Goal: Task Accomplishment & Management: Manage account settings

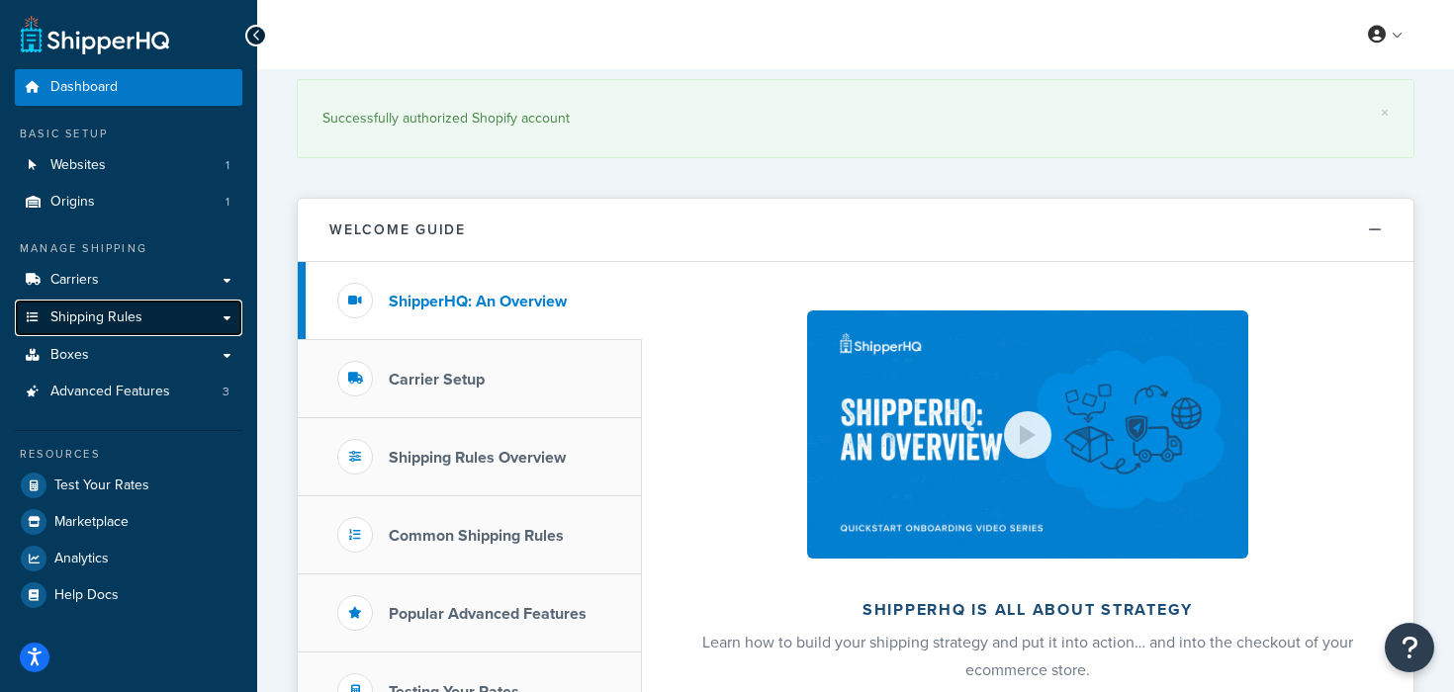
click at [204, 322] on link "Shipping Rules" at bounding box center [128, 318] width 227 height 37
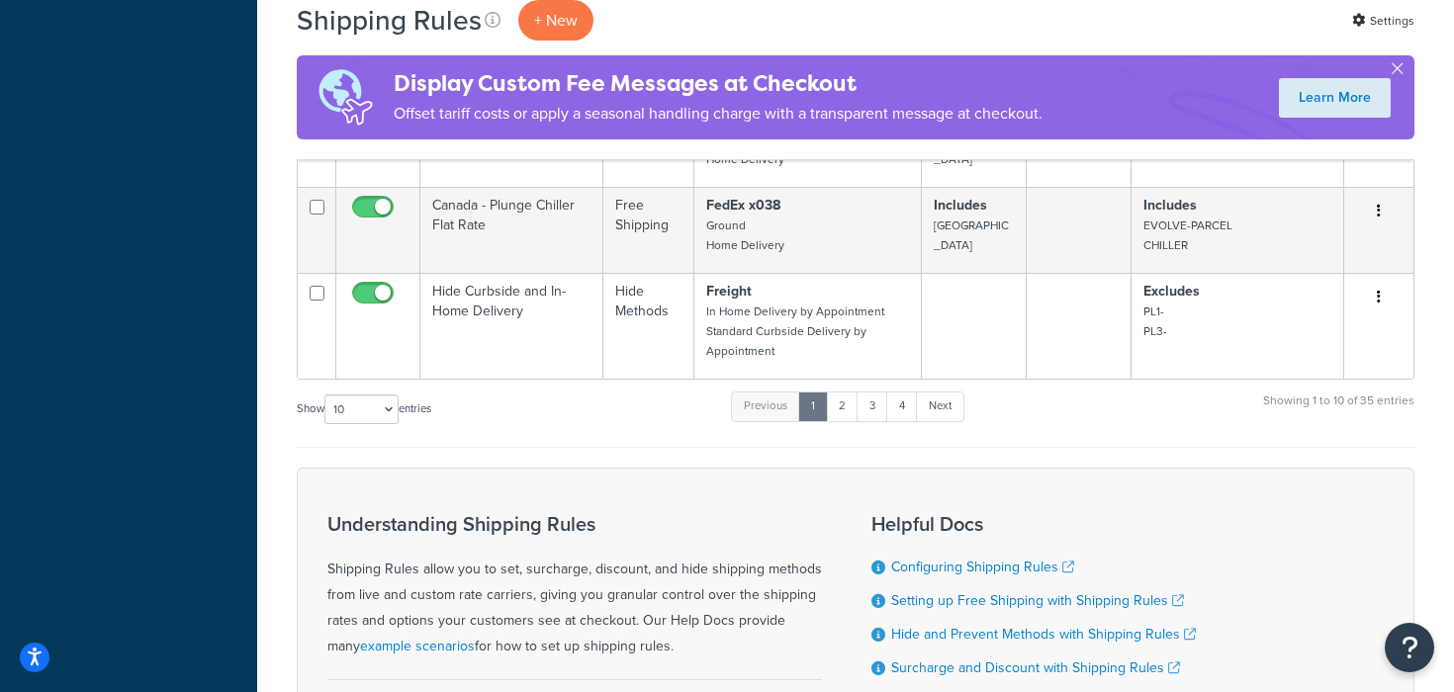
scroll to position [1273, 0]
click at [839, 410] on link "2" at bounding box center [842, 406] width 33 height 30
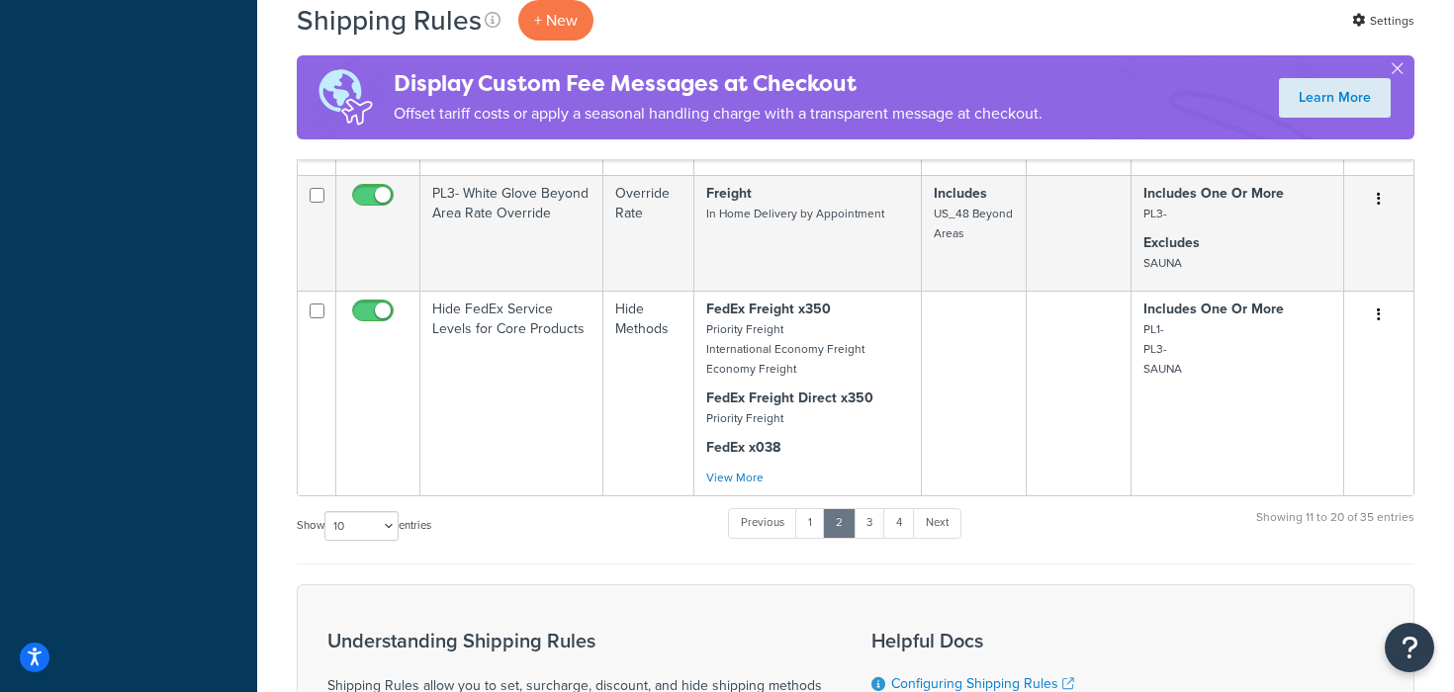
scroll to position [1168, 0]
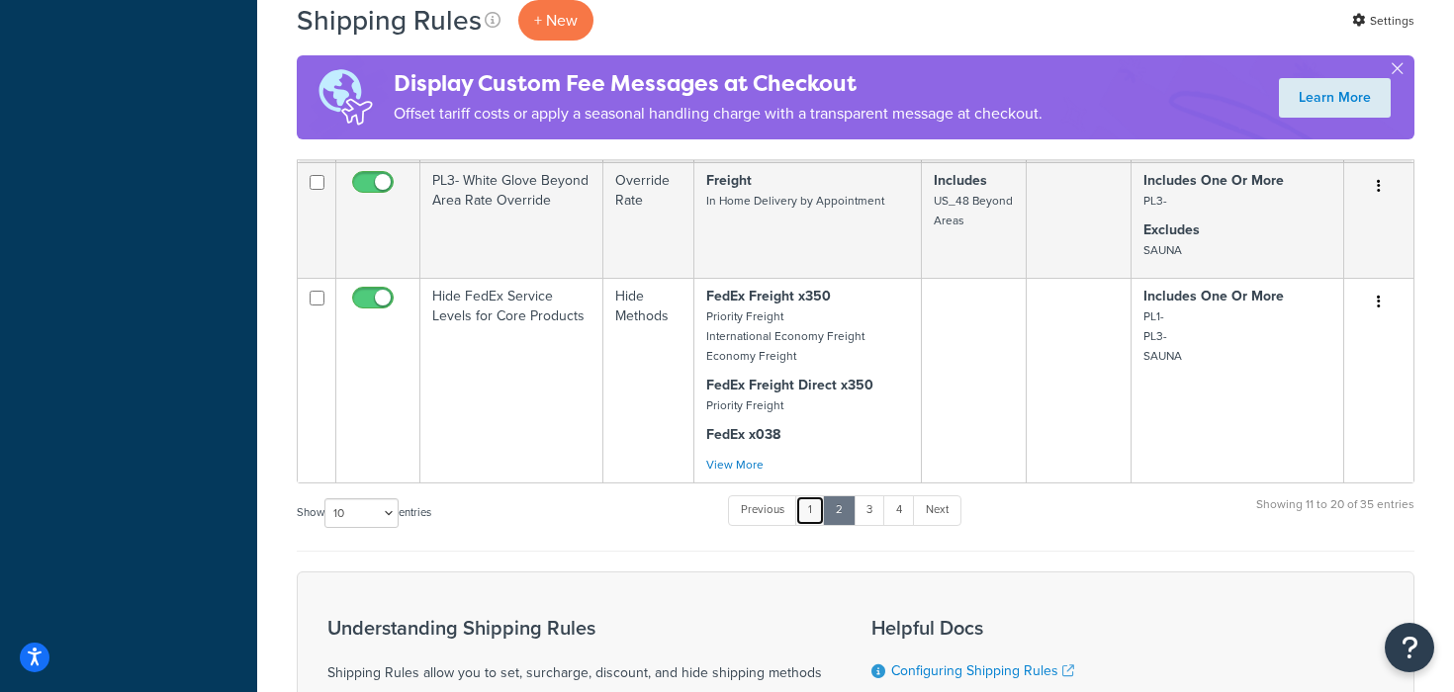
click at [813, 511] on link "1" at bounding box center [810, 510] width 30 height 30
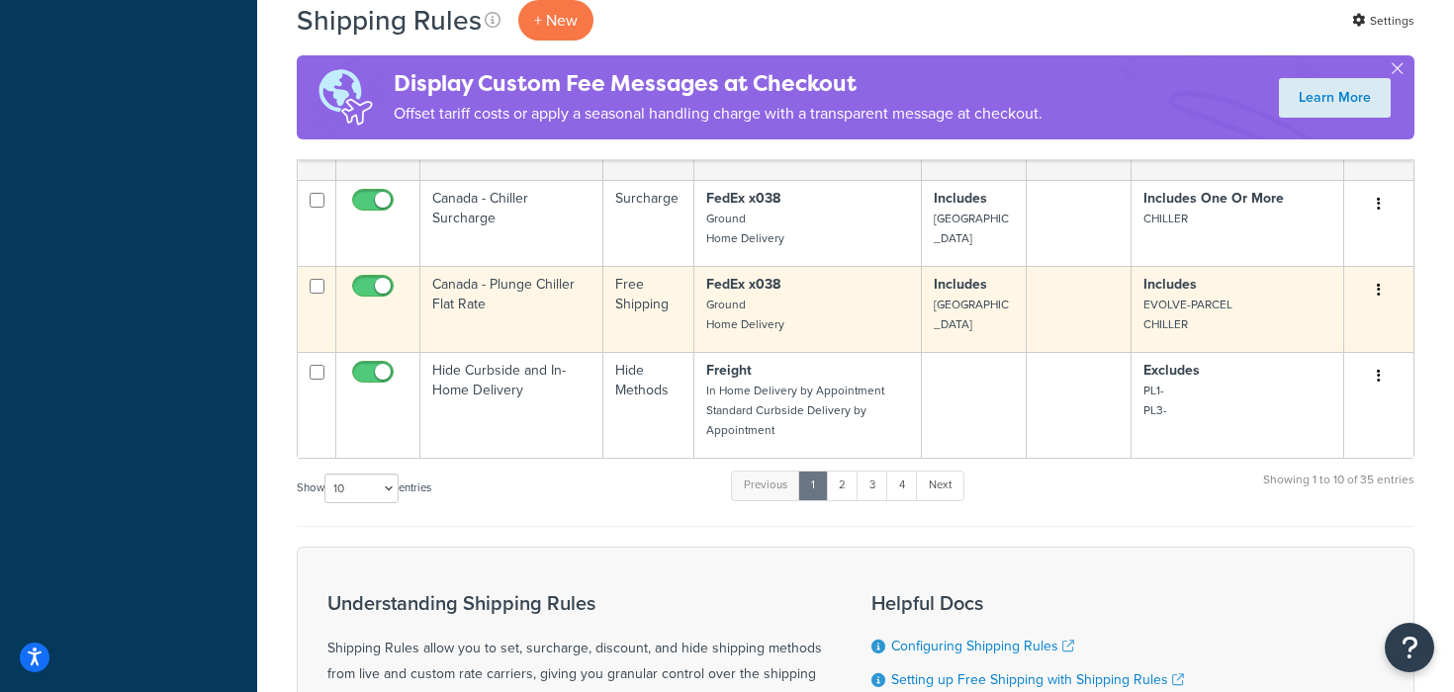
scroll to position [0, 0]
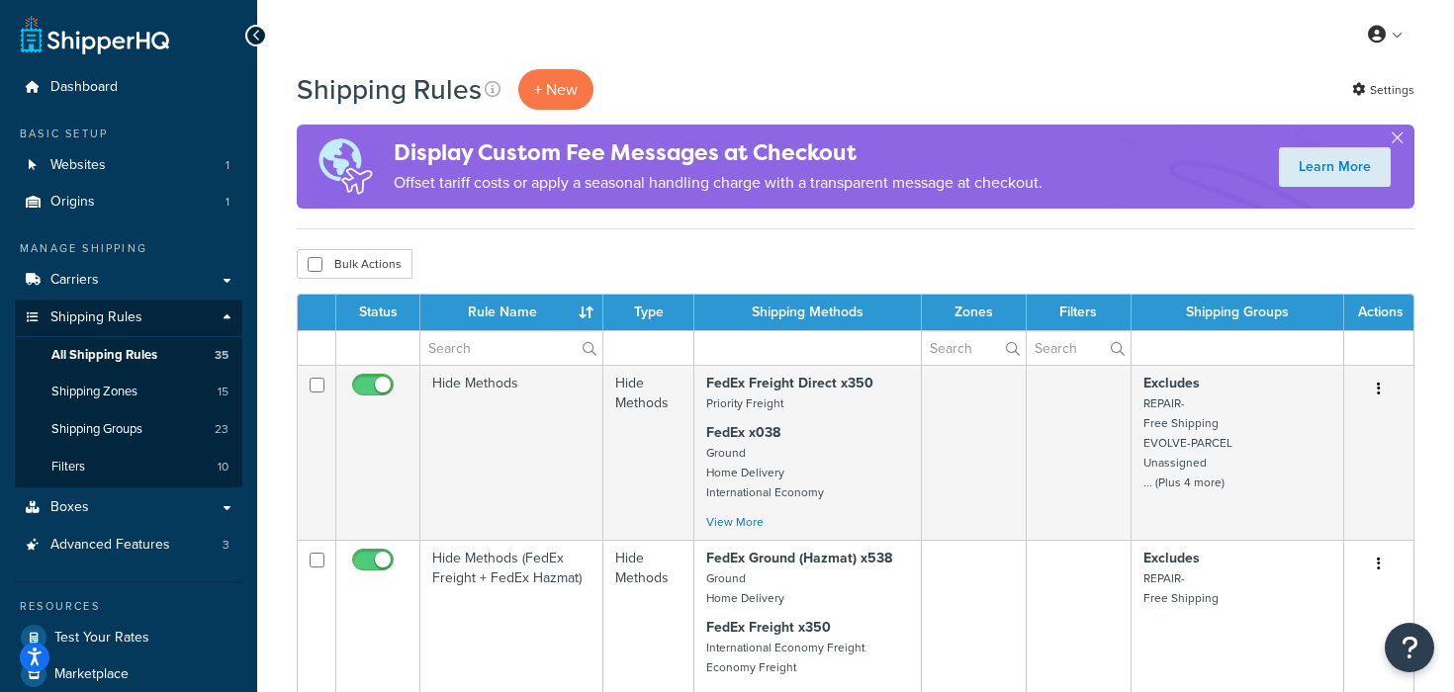
click at [1221, 354] on td at bounding box center [1237, 347] width 213 height 35
click at [1253, 347] on td at bounding box center [1237, 347] width 213 height 35
click at [1081, 347] on input "text" at bounding box center [1077, 348] width 103 height 34
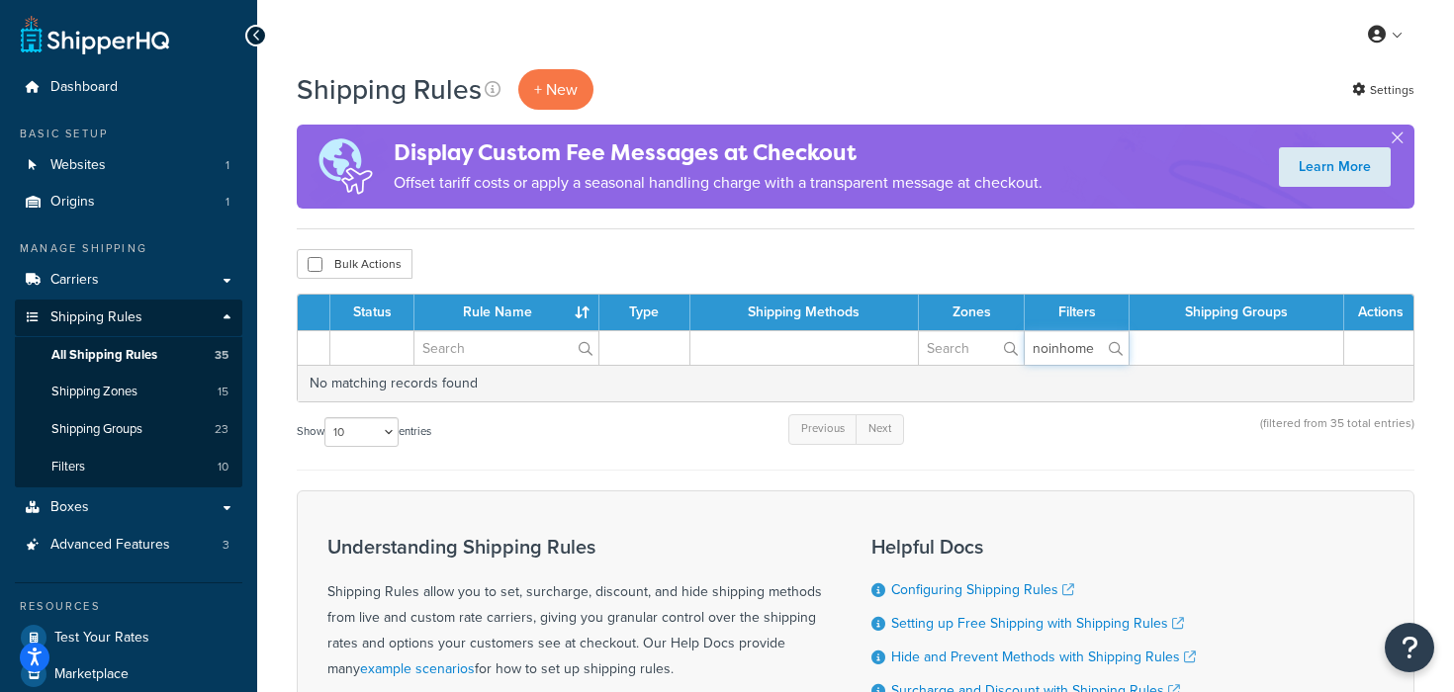
type input "noinhome"
click at [1034, 356] on input "noinhome" at bounding box center [1076, 348] width 104 height 34
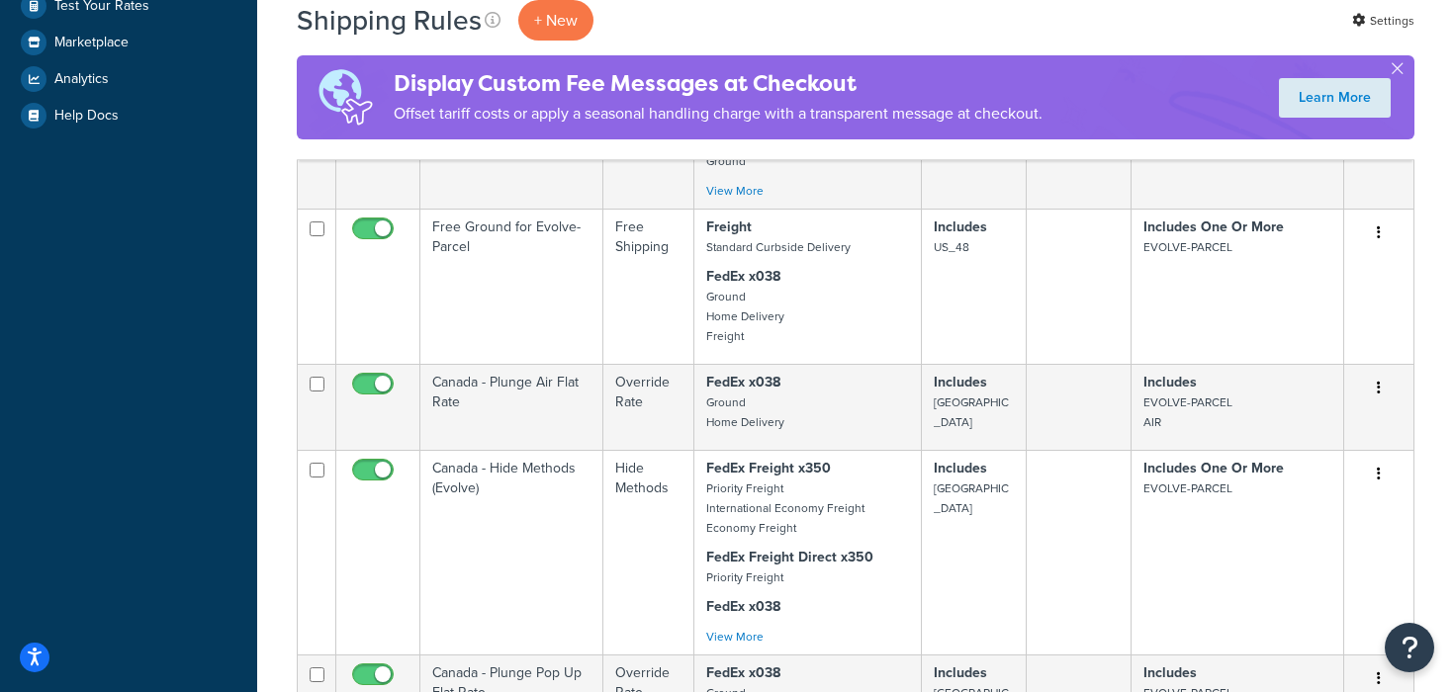
scroll to position [1157, 0]
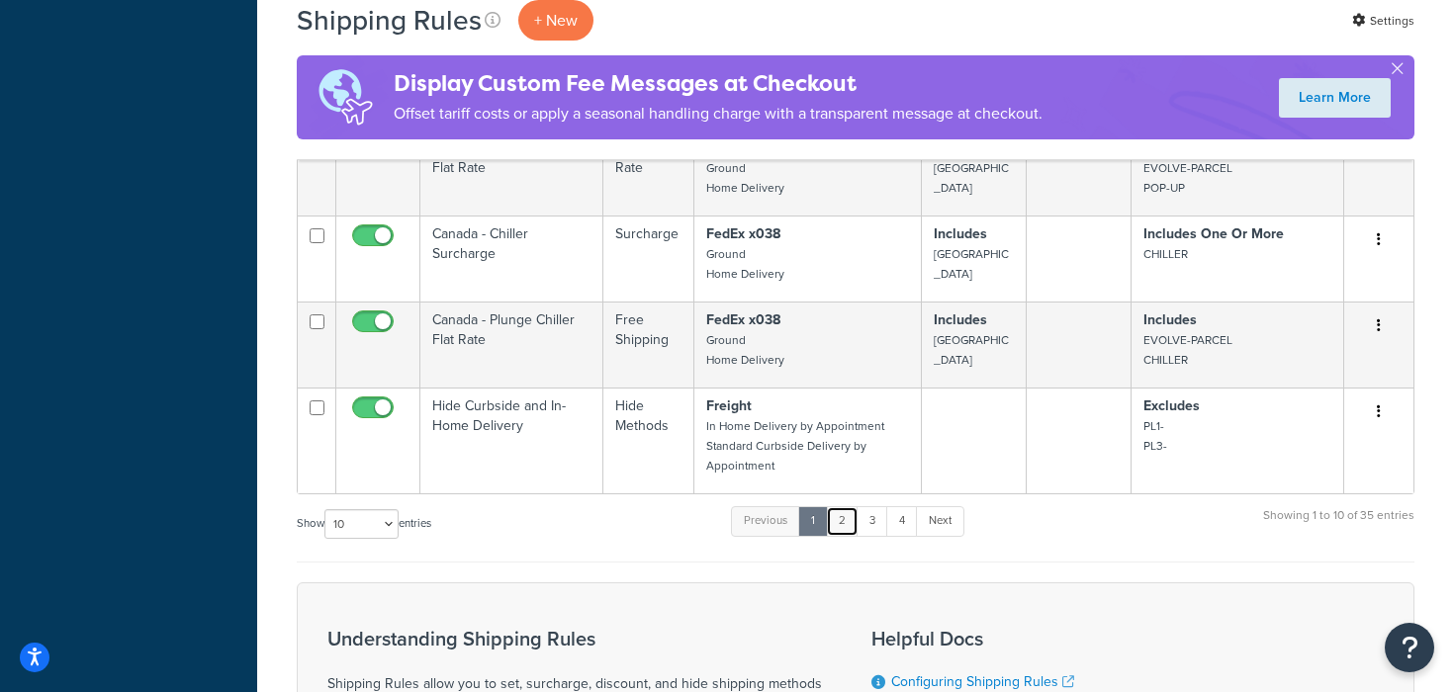
click at [846, 524] on link "2" at bounding box center [842, 521] width 33 height 30
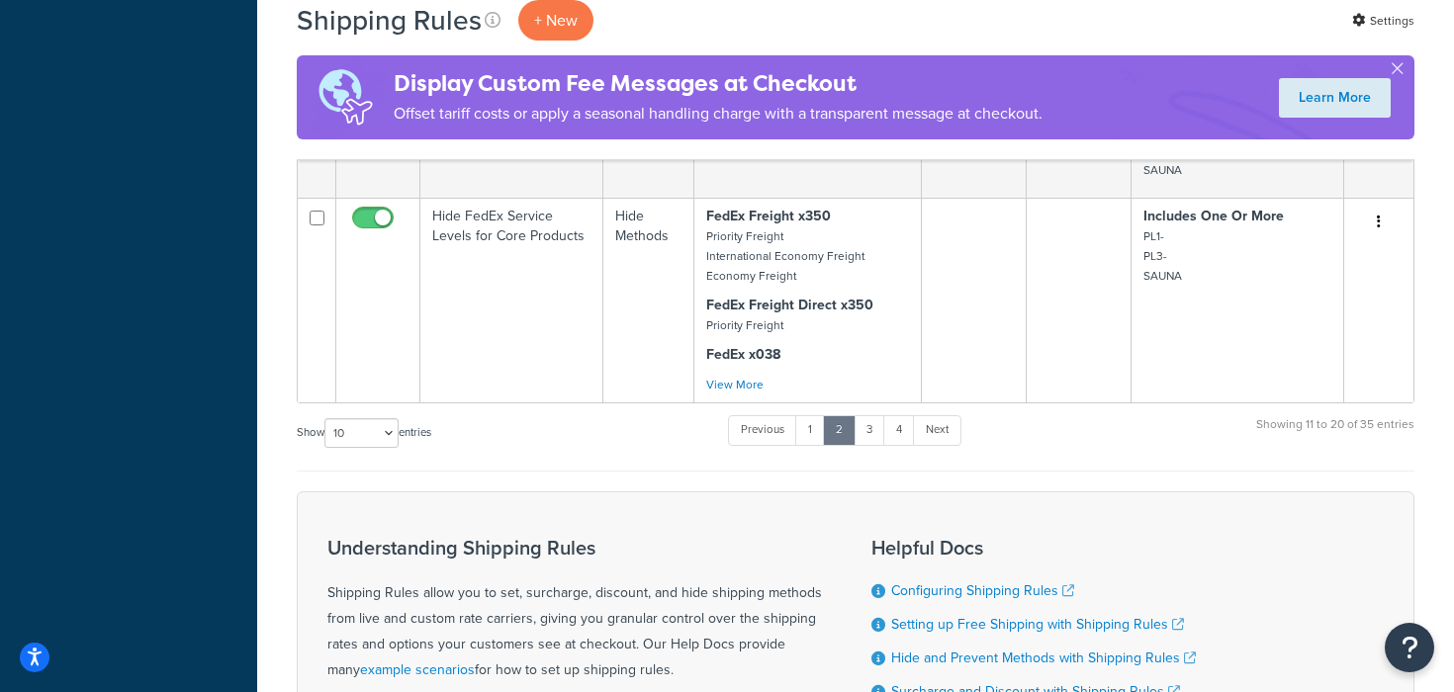
scroll to position [1233, 0]
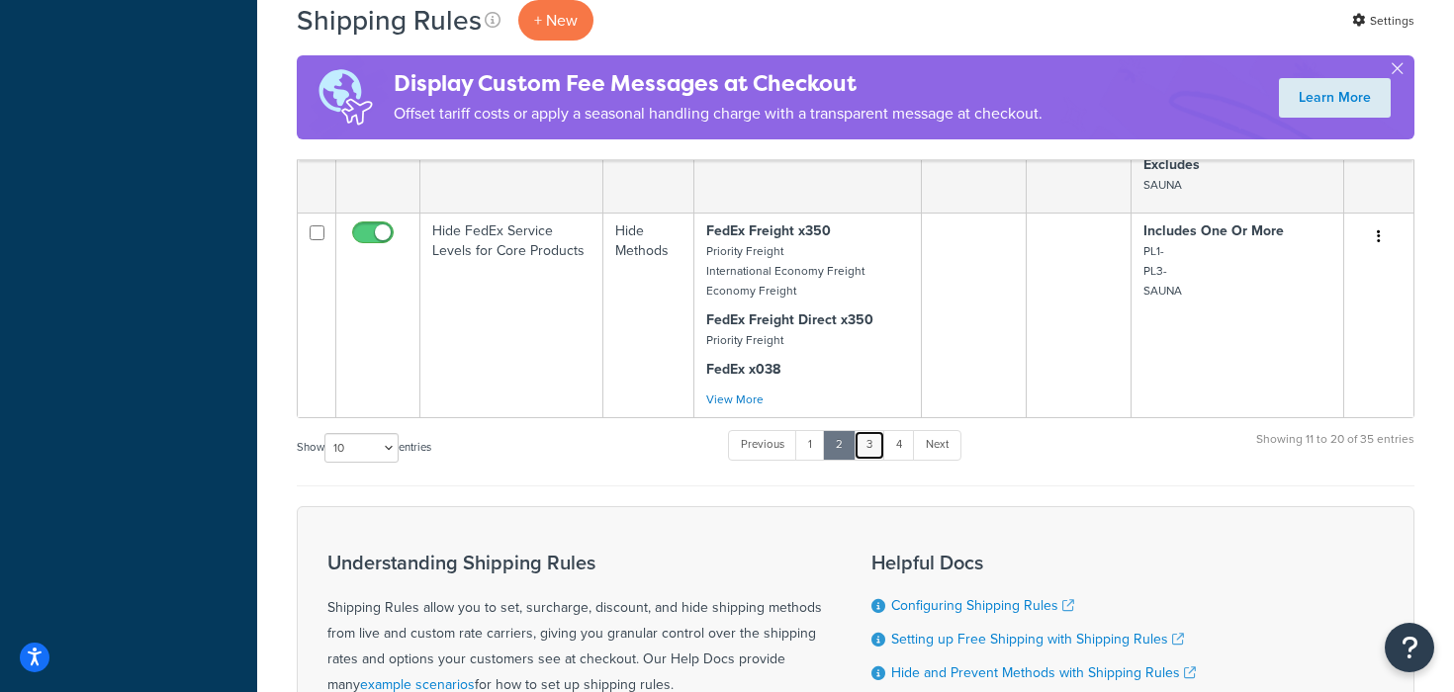
click at [865, 457] on link "3" at bounding box center [869, 445] width 32 height 30
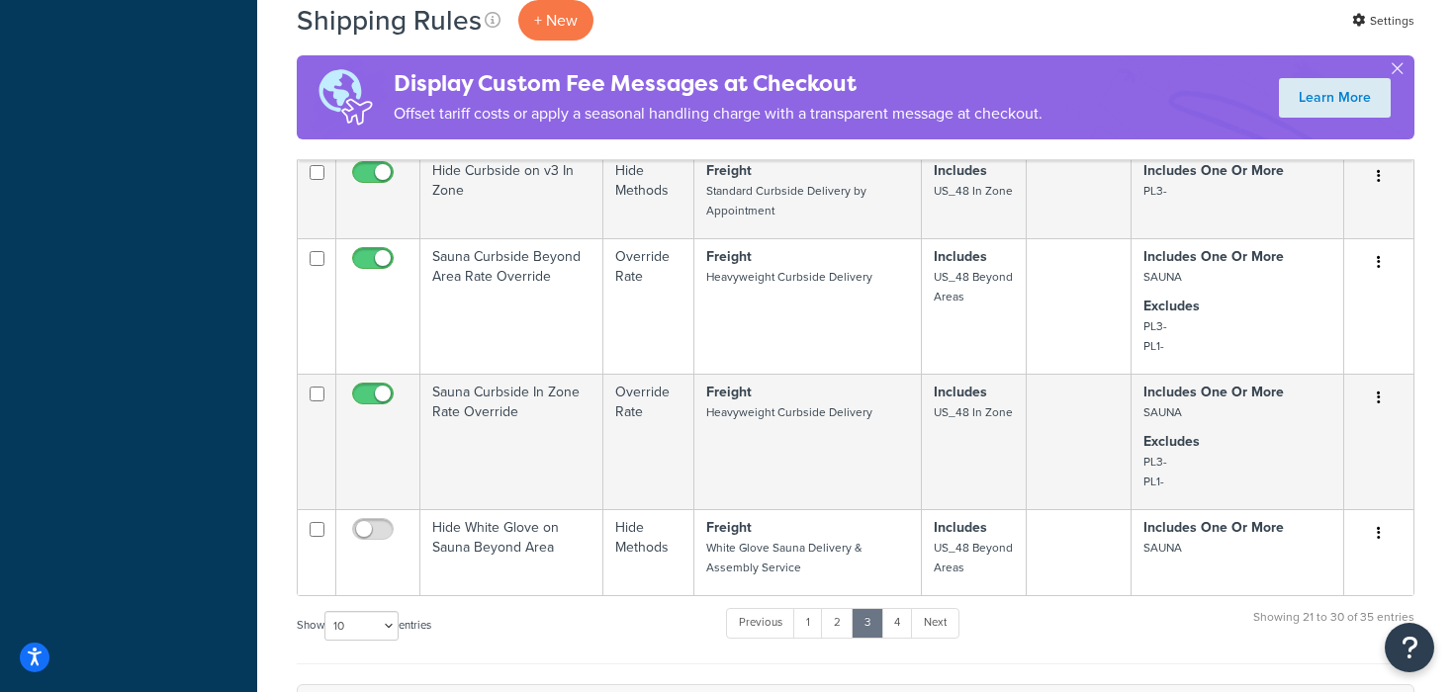
scroll to position [1073, 0]
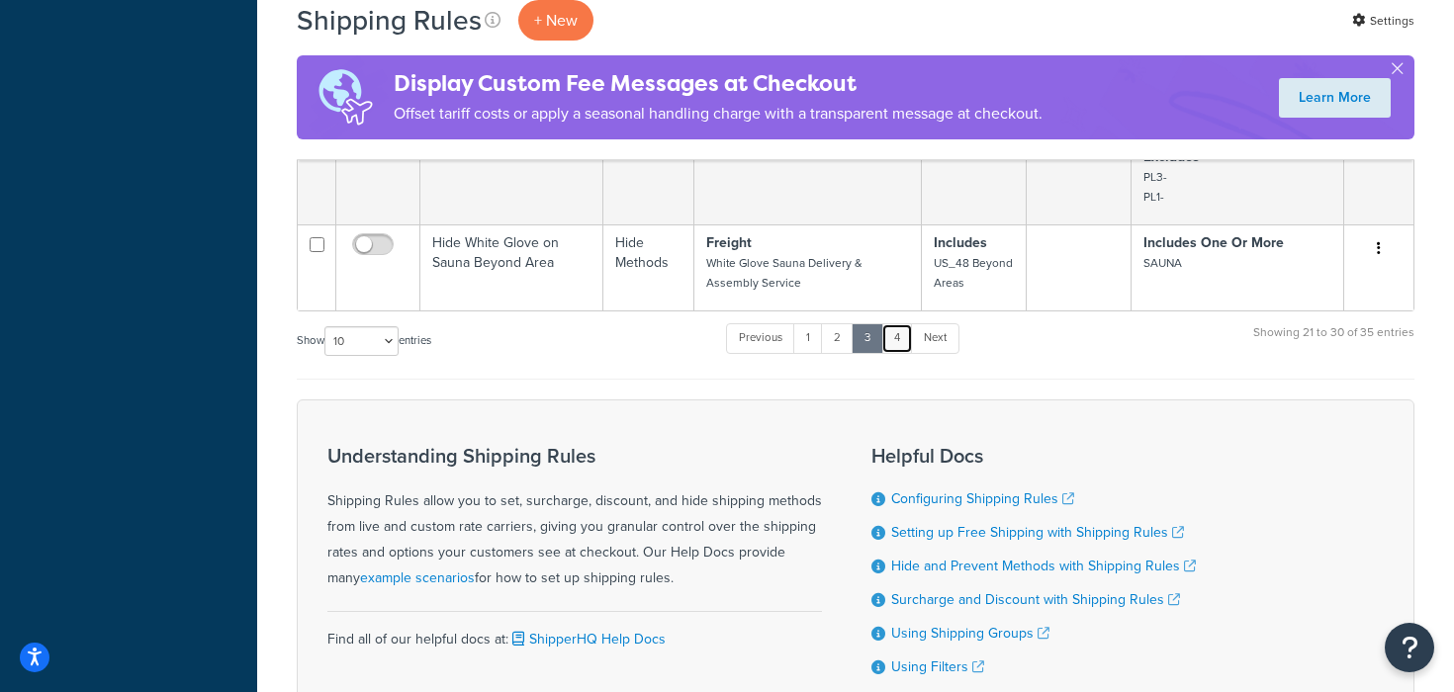
click at [903, 335] on link "4" at bounding box center [897, 338] width 32 height 30
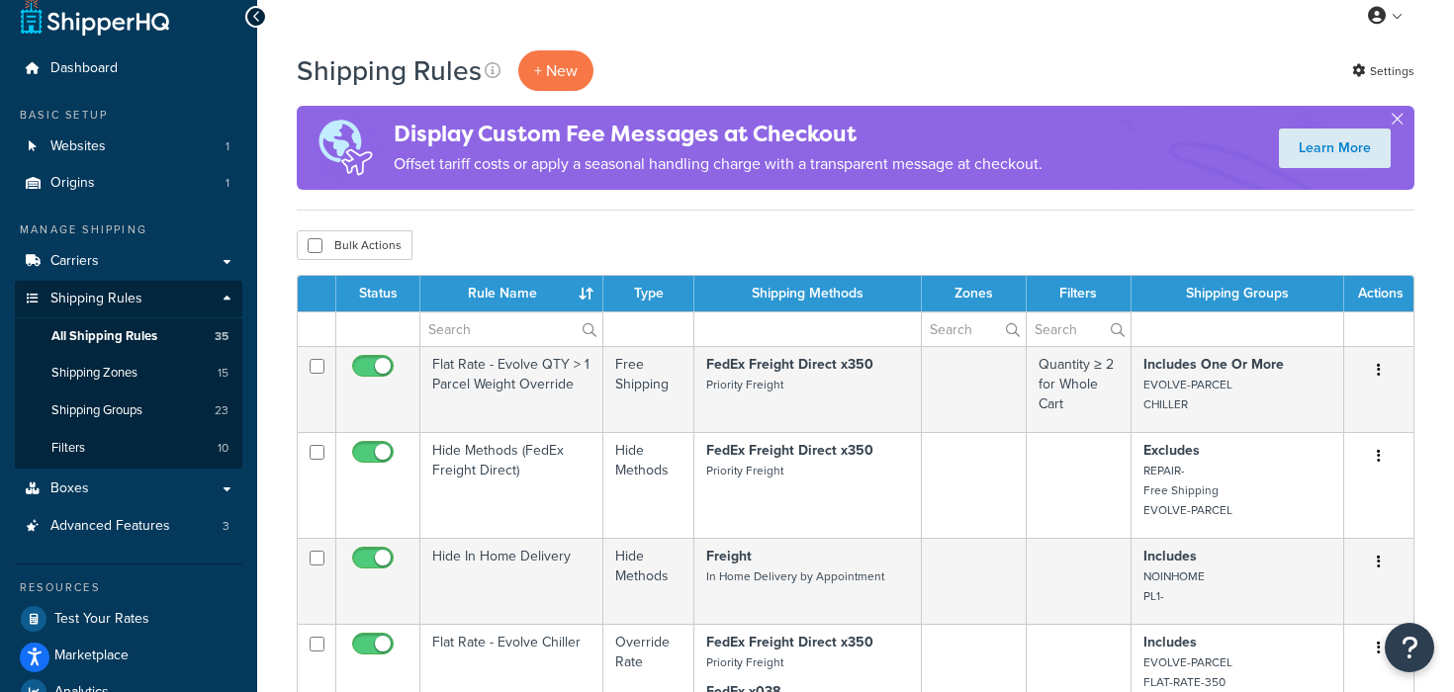
scroll to position [17, 0]
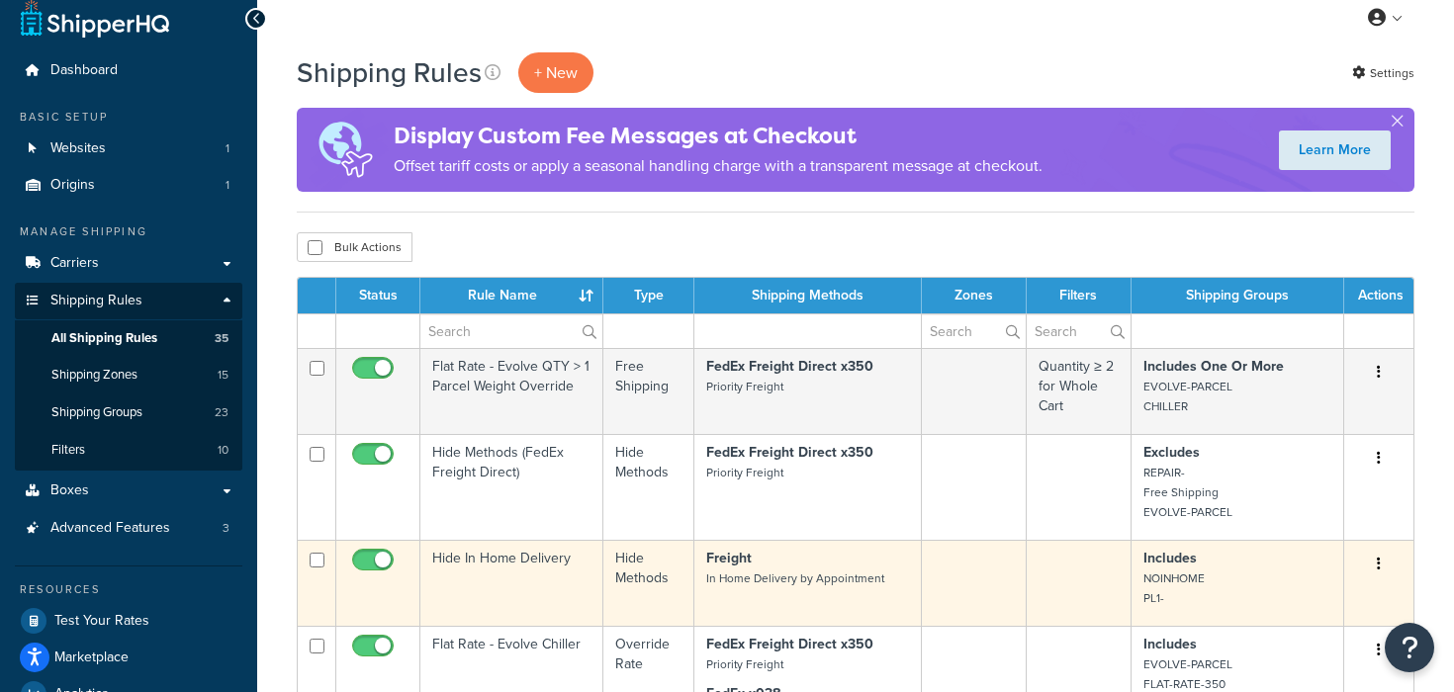
click at [988, 585] on td at bounding box center [974, 583] width 105 height 86
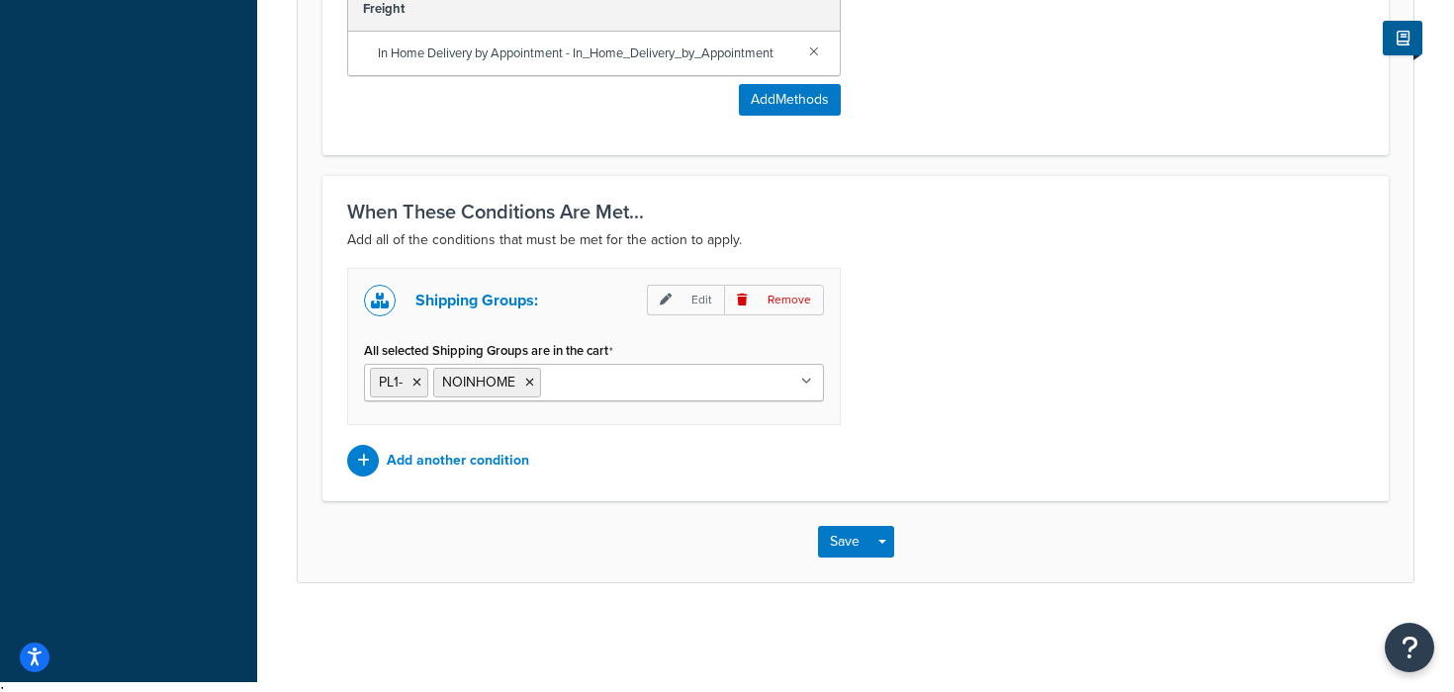
scroll to position [981, 0]
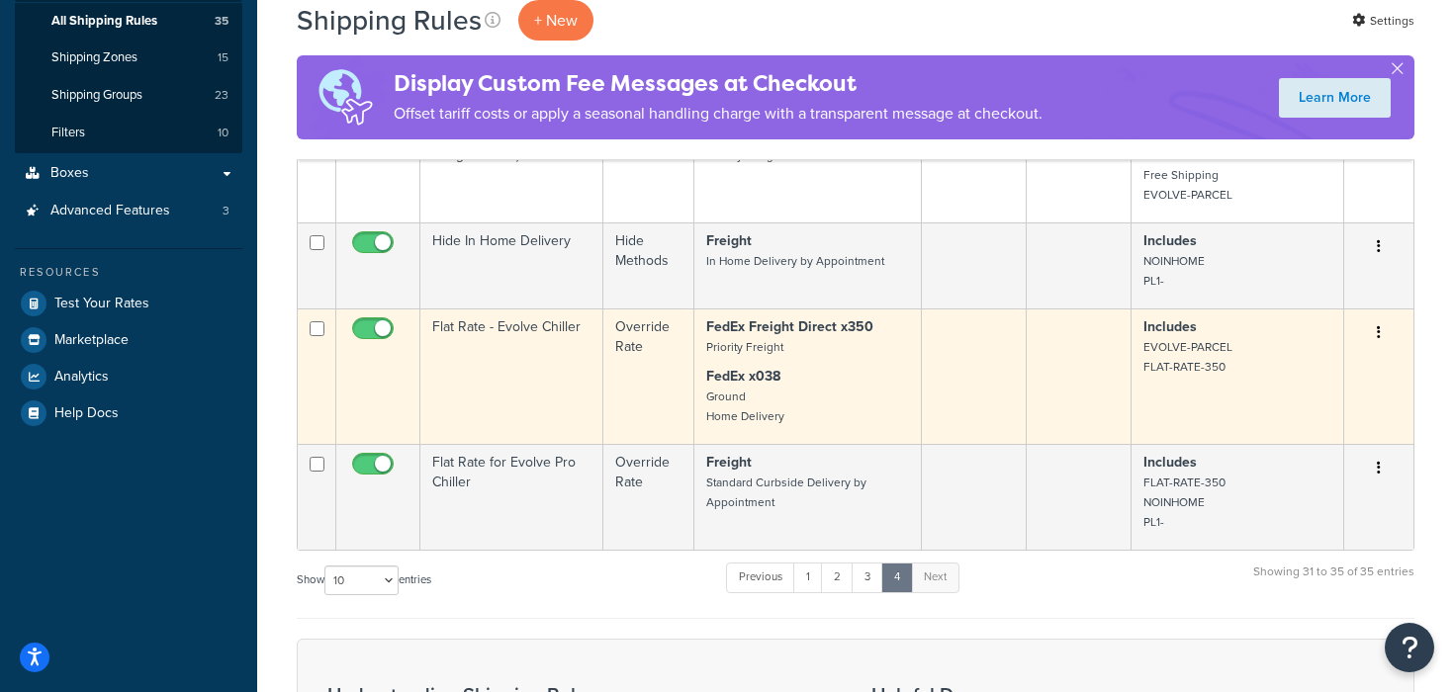
scroll to position [326, 0]
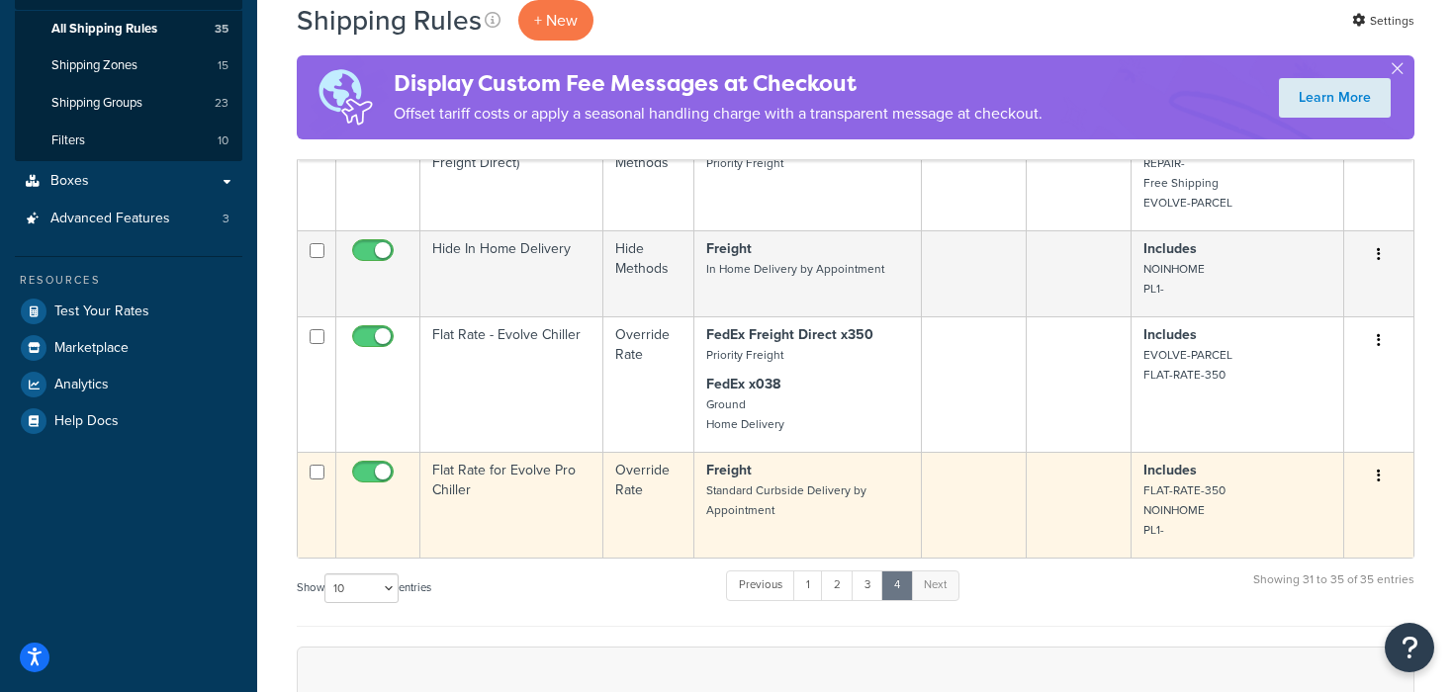
click at [977, 508] on td at bounding box center [974, 505] width 105 height 106
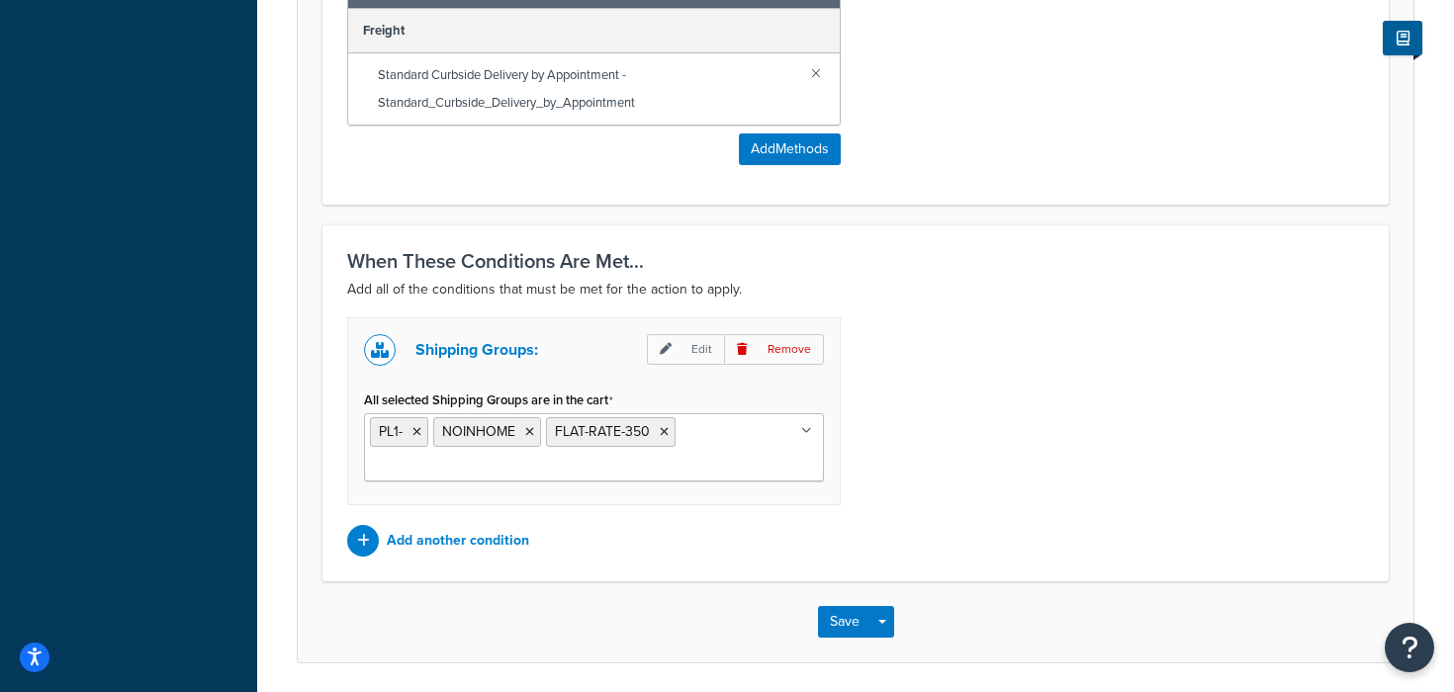
scroll to position [1306, 0]
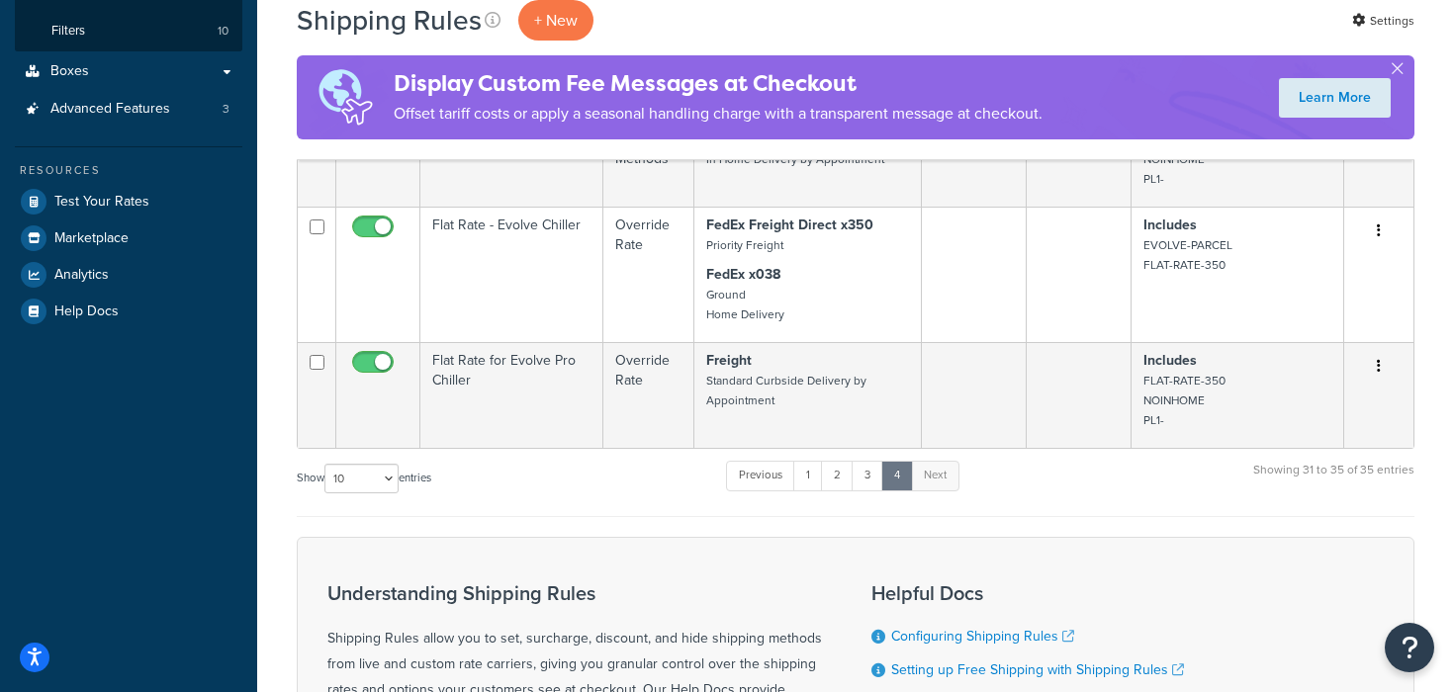
scroll to position [545, 0]
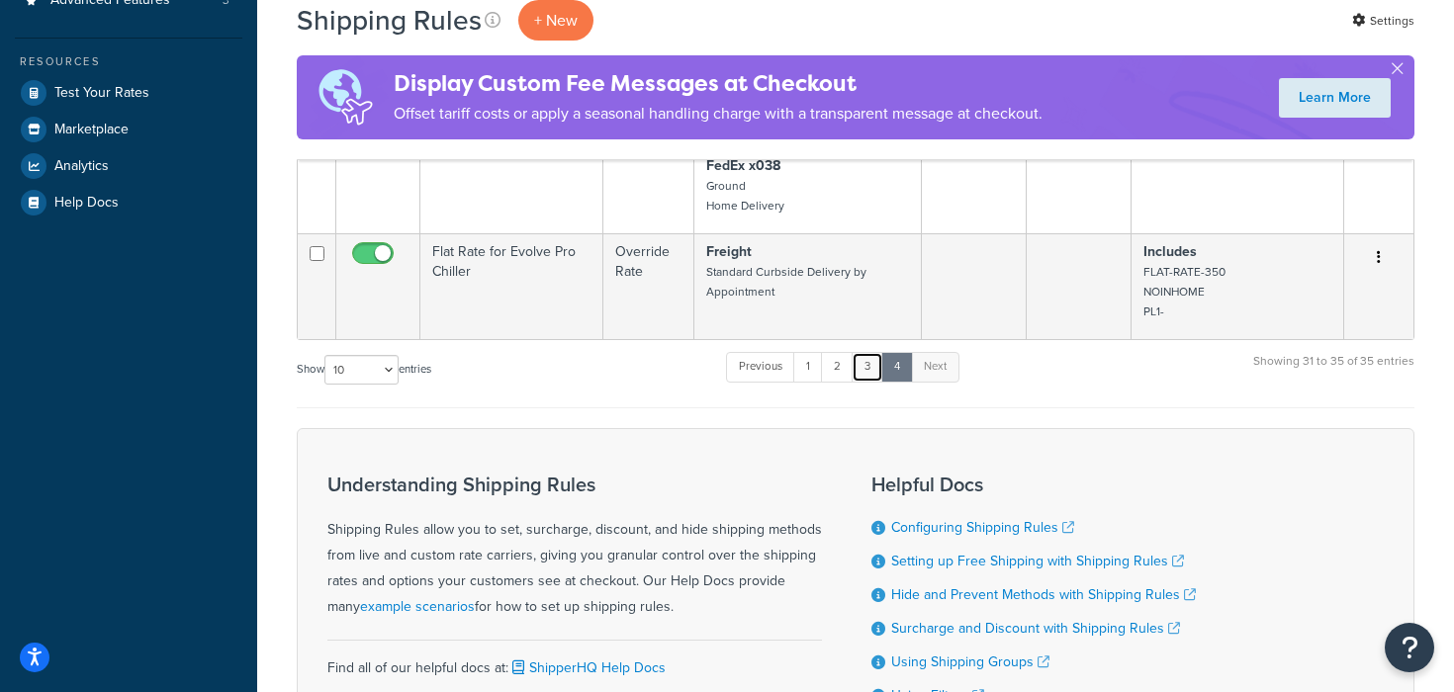
click at [870, 369] on link "3" at bounding box center [867, 367] width 32 height 30
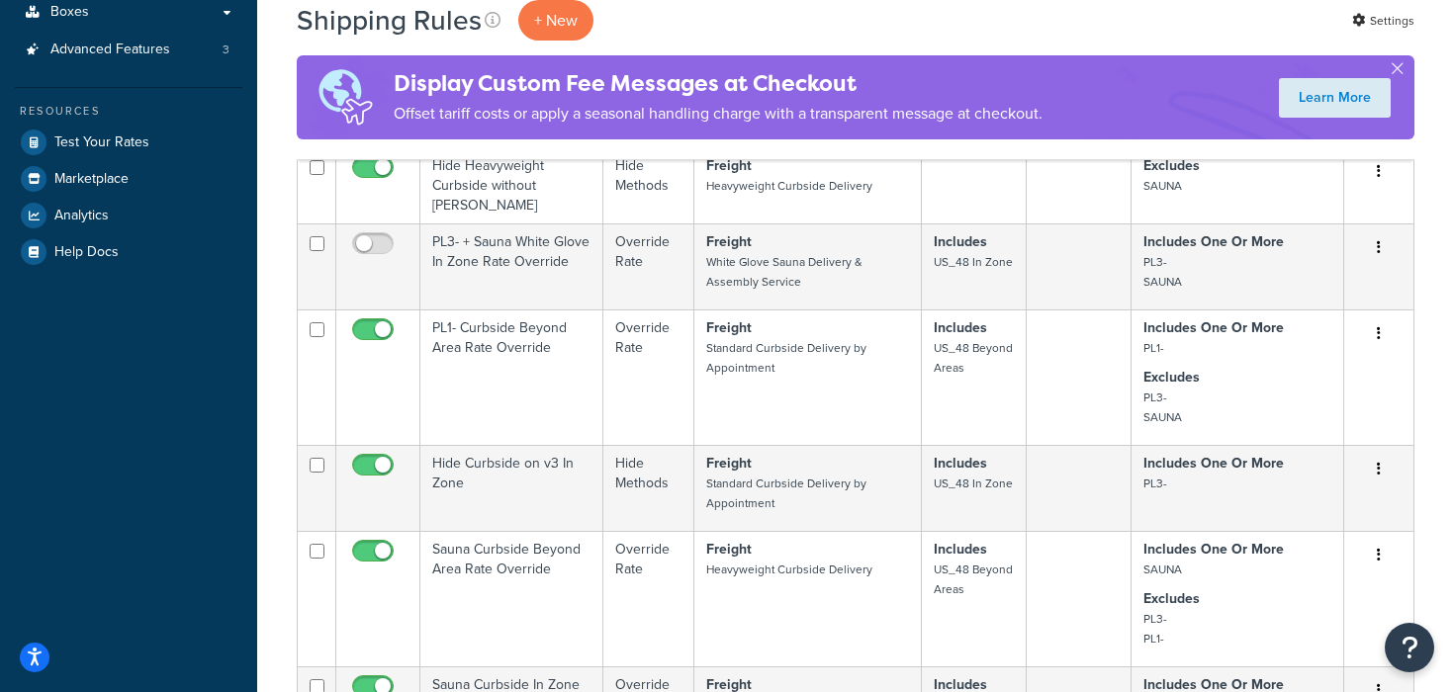
scroll to position [466, 0]
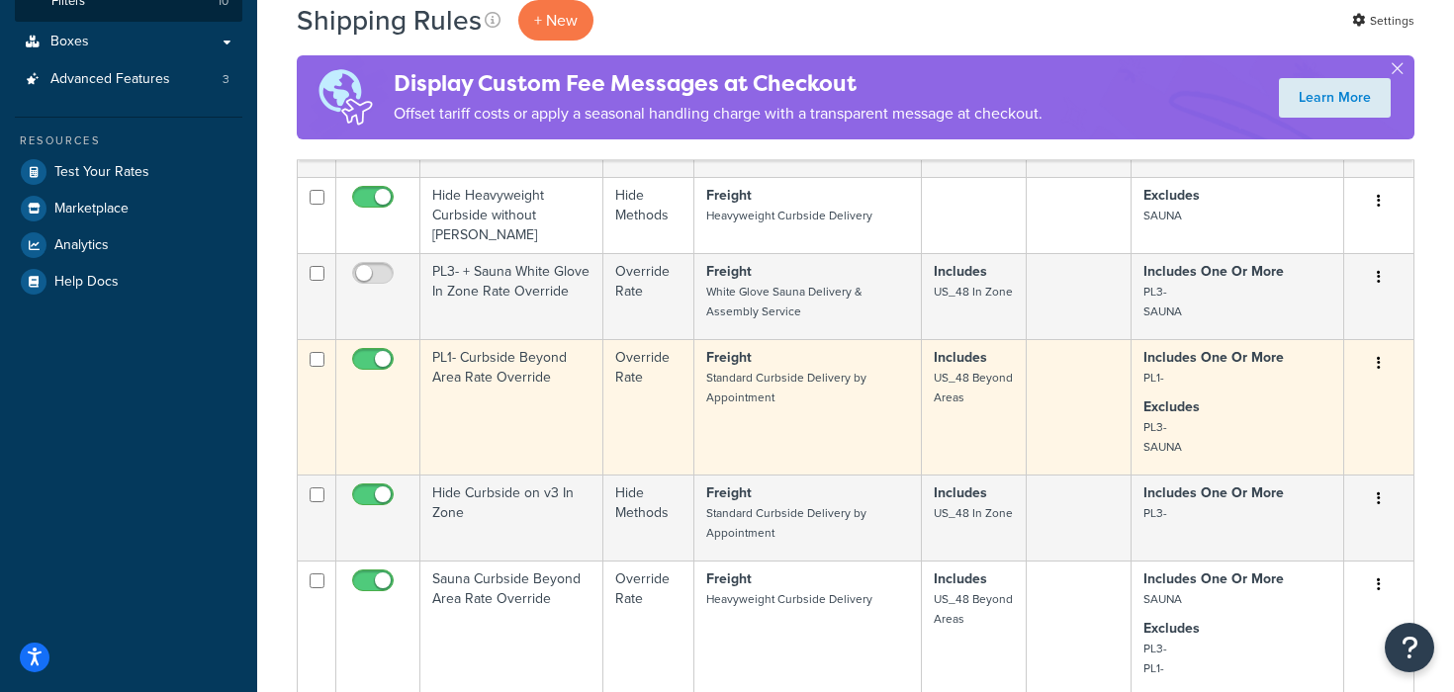
click at [879, 421] on td "Freight Standard Curbside Delivery by Appointment" at bounding box center [807, 406] width 227 height 135
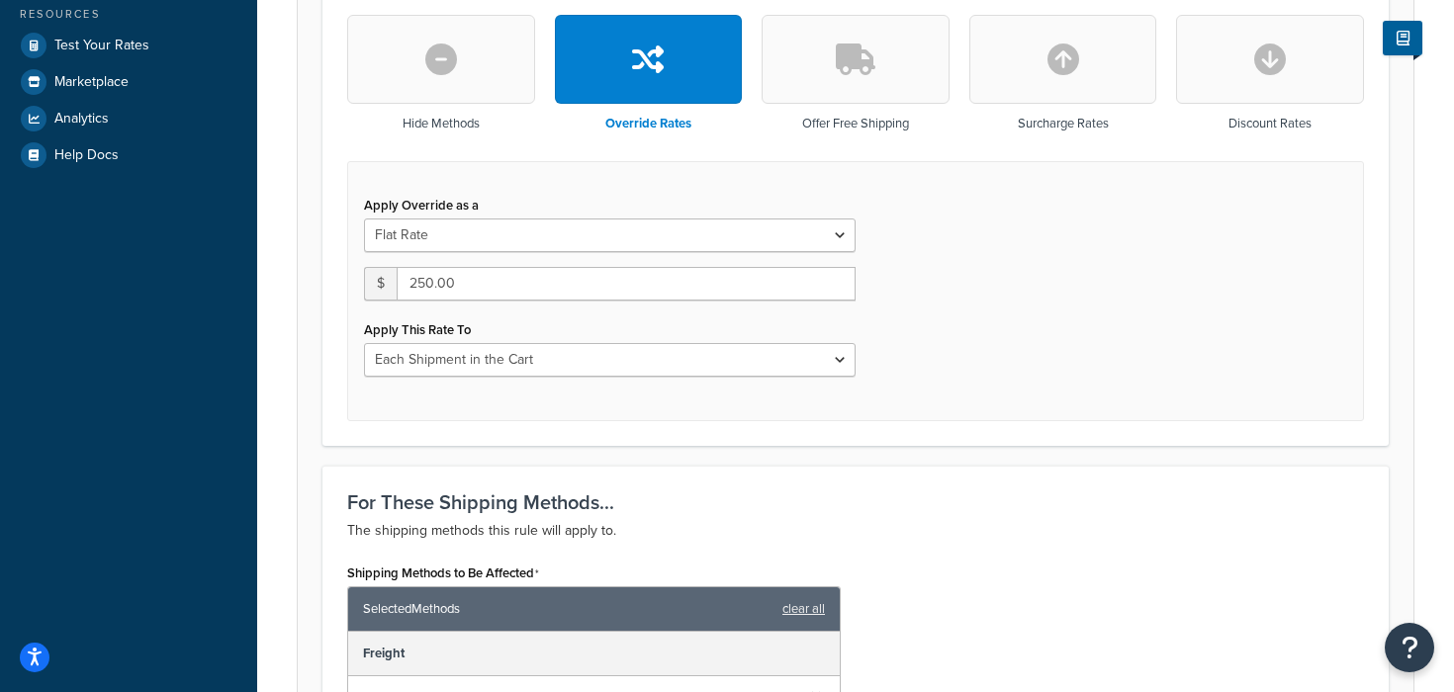
scroll to position [271, 0]
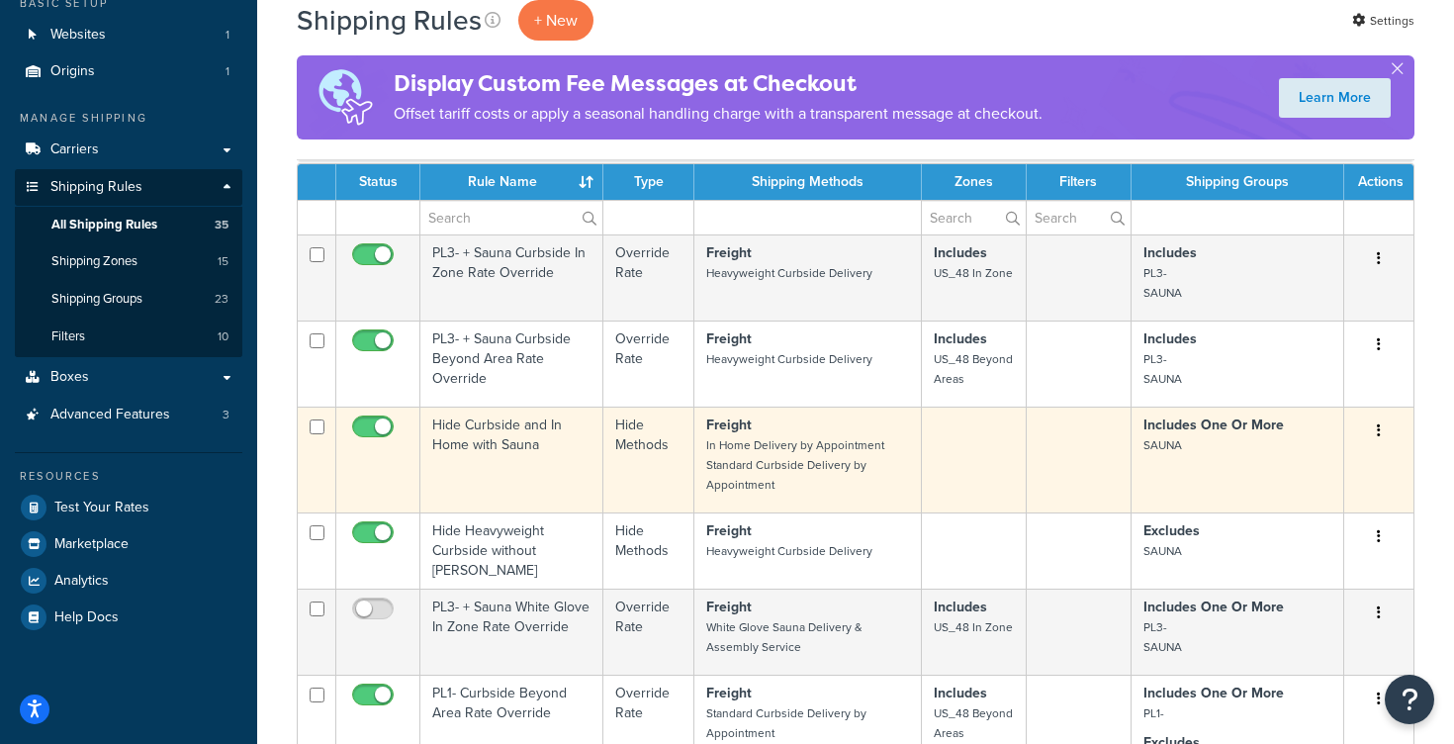
scroll to position [133, 0]
